Goal: Communication & Community: Participate in discussion

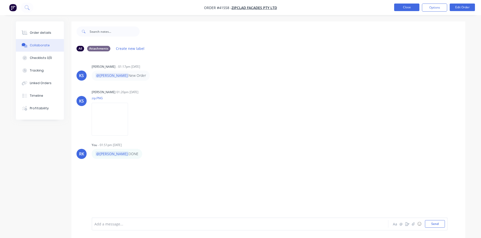
click at [403, 6] on button "Close" at bounding box center [406, 8] width 25 height 8
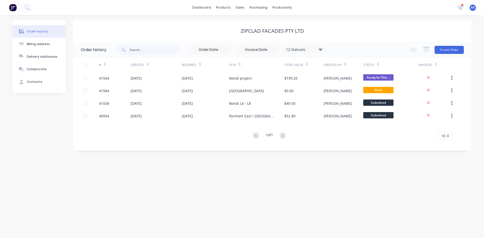
drag, startPoint x: 462, startPoint y: 5, endPoint x: 427, endPoint y: 20, distance: 37.9
click at [462, 5] on div at bounding box center [462, 5] width 3 height 3
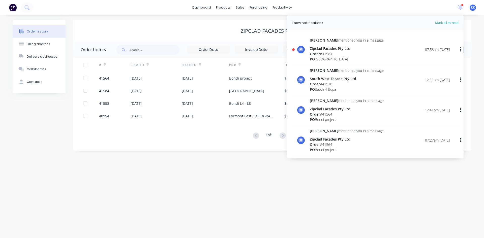
click at [315, 53] on span "Order" at bounding box center [315, 53] width 10 height 5
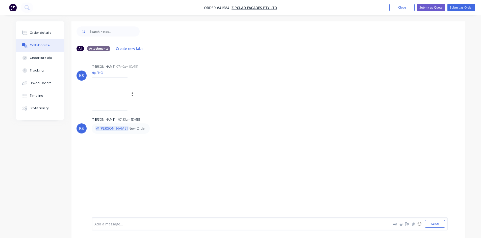
click at [101, 86] on img at bounding box center [110, 93] width 36 height 33
click at [41, 31] on div "Order details" at bounding box center [40, 33] width 21 height 5
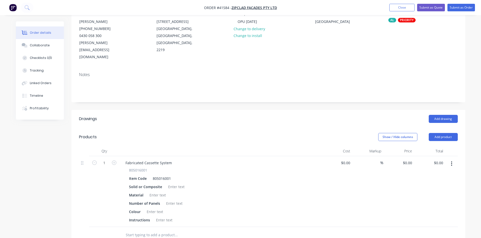
scroll to position [76, 0]
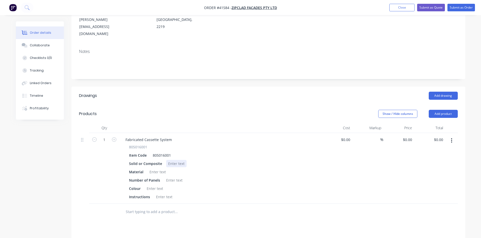
click at [175, 160] on div at bounding box center [176, 163] width 20 height 7
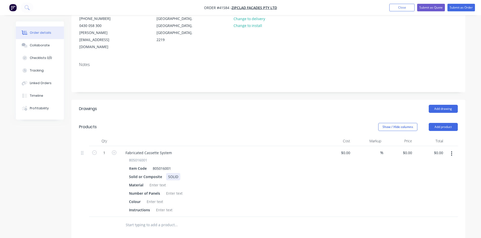
scroll to position [50, 0]
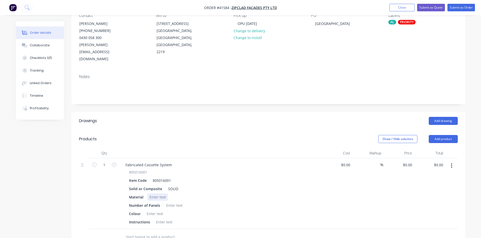
click at [157, 194] on div at bounding box center [157, 197] width 20 height 7
click at [169, 202] on div at bounding box center [174, 205] width 20 height 7
click at [155, 210] on div at bounding box center [155, 213] width 20 height 7
click at [164, 219] on div at bounding box center [164, 222] width 20 height 7
click at [259, 194] on div "Material 3MM ALI" at bounding box center [219, 197] width 185 height 7
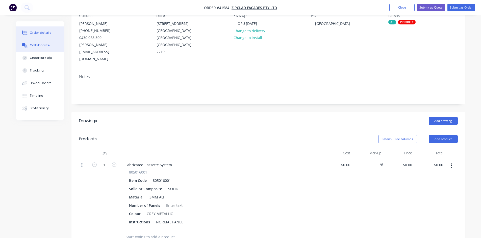
click at [45, 45] on div "Collaborate" at bounding box center [40, 45] width 20 height 5
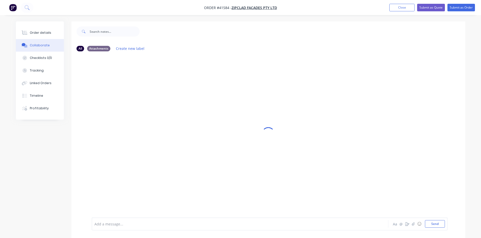
click at [118, 223] on div at bounding box center [226, 224] width 262 height 5
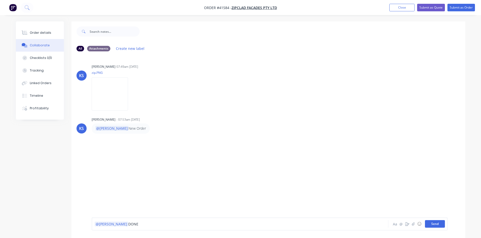
click at [436, 221] on button "Send" at bounding box center [435, 224] width 20 height 8
click at [380, 174] on div "KS [PERSON_NAME] 07:49am [DATE] zip.PNG Labels Download KS [PERSON_NAME] - 07:5…" at bounding box center [268, 137] width 394 height 162
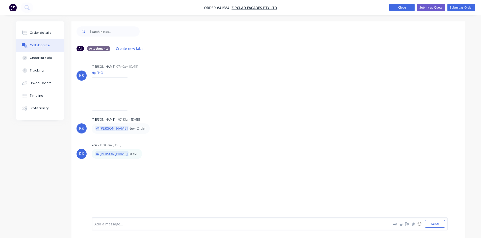
click at [404, 6] on button "Close" at bounding box center [401, 8] width 25 height 8
